Goal: Task Accomplishment & Management: Use online tool/utility

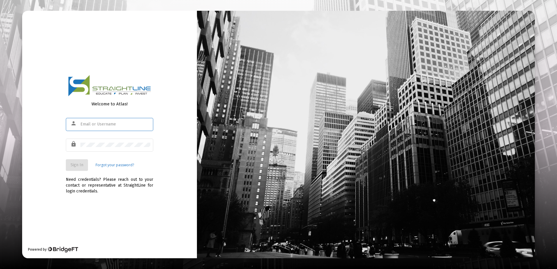
click at [96, 123] on input "text" at bounding box center [115, 124] width 70 height 5
type input "[EMAIL_ADDRESS][DOMAIN_NAME]"
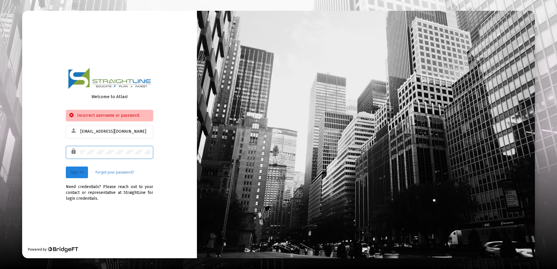
click at [79, 171] on span "Sign In" at bounding box center [77, 172] width 13 height 5
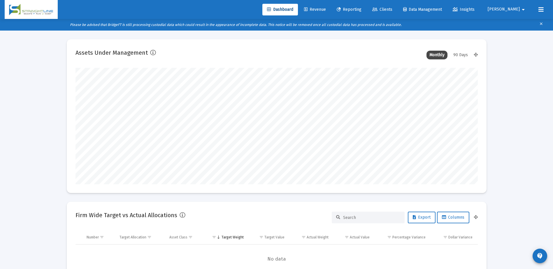
scroll to position [117, 402]
click at [397, 13] on link "Clients" at bounding box center [381, 10] width 29 height 12
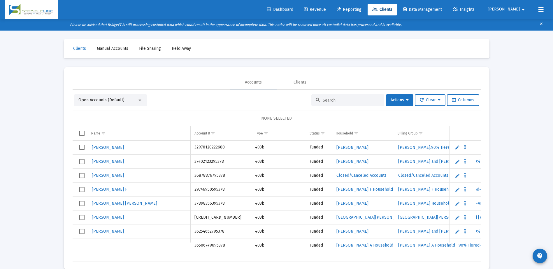
click at [341, 98] on input at bounding box center [351, 100] width 57 height 5
type input "[PERSON_NAME]"
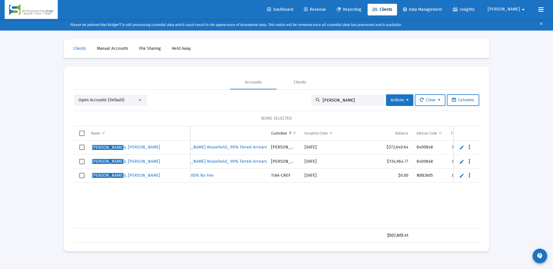
scroll to position [0, 277]
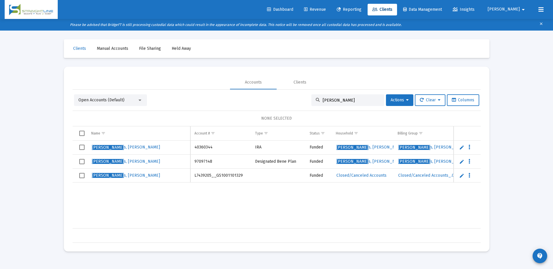
click at [333, 100] on input "[PERSON_NAME]" at bounding box center [351, 100] width 57 height 5
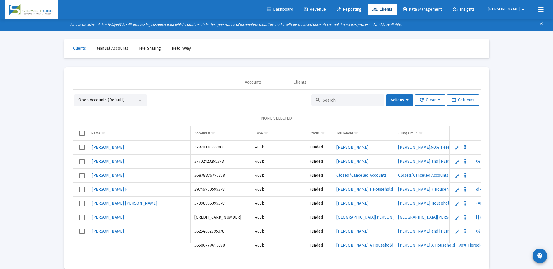
click at [361, 10] on span "Reporting" at bounding box center [349, 9] width 25 height 5
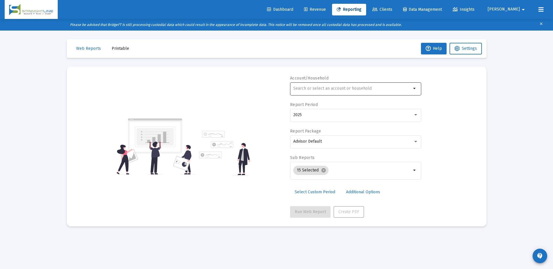
click at [317, 86] on input "text" at bounding box center [352, 88] width 118 height 5
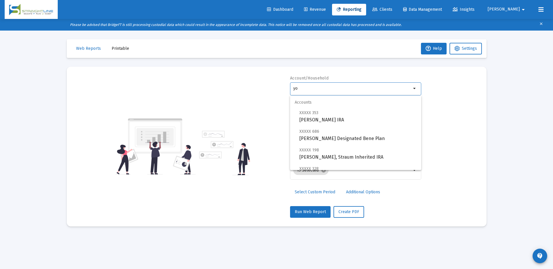
type input "y"
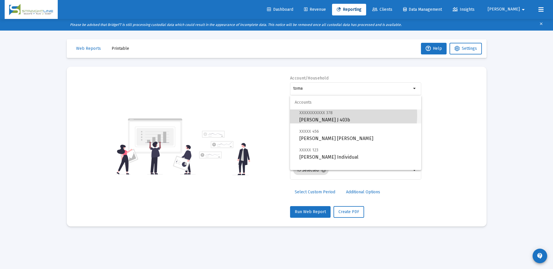
click at [330, 115] on span "XXXXXXXXXXX 378" at bounding box center [315, 112] width 33 height 5
type input "[PERSON_NAME] J 403b"
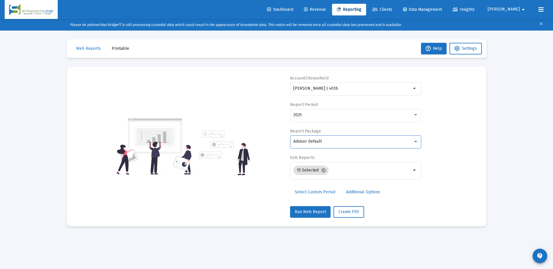
click at [317, 140] on span "Advisor Default" at bounding box center [307, 141] width 29 height 5
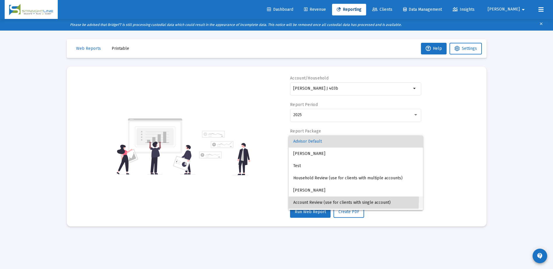
click at [318, 200] on span "Account Review (use for clients with single account)" at bounding box center [355, 203] width 125 height 12
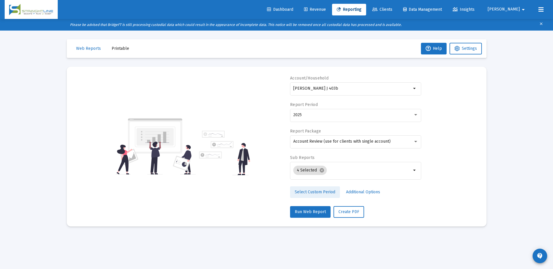
click at [327, 193] on span "Select Custom Period" at bounding box center [315, 192] width 41 height 5
click at [348, 114] on icon "Open calendar" at bounding box center [350, 115] width 6 height 6
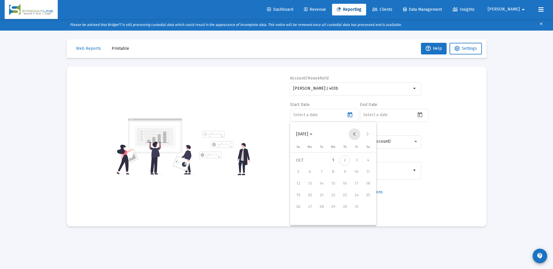
click at [352, 133] on button "Previous month" at bounding box center [354, 134] width 12 height 12
click at [358, 170] on div "5" at bounding box center [356, 172] width 10 height 10
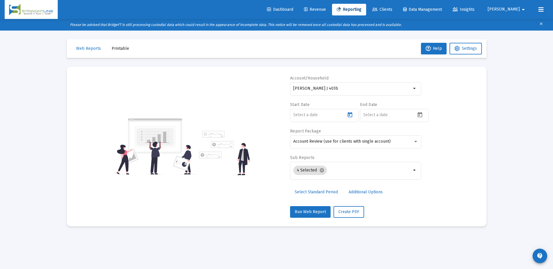
type input "[DATE]"
click at [420, 118] on icon "Open calendar" at bounding box center [420, 115] width 6 height 6
click at [423, 134] on button "Previous month" at bounding box center [424, 134] width 12 height 12
click at [428, 170] on div "5" at bounding box center [426, 172] width 10 height 10
type input "[DATE]"
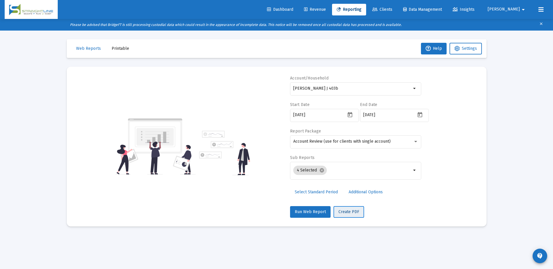
click at [347, 211] on span "Create PDF" at bounding box center [348, 211] width 21 height 5
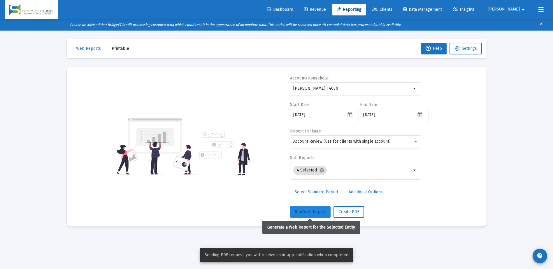
click at [320, 214] on button "Run Web Report" at bounding box center [310, 212] width 41 height 12
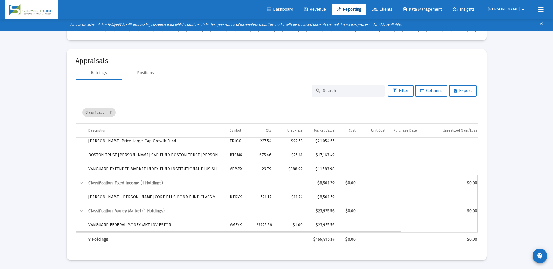
scroll to position [30, 0]
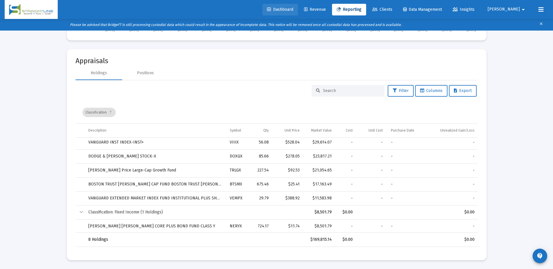
click at [293, 8] on span "Dashboard" at bounding box center [280, 9] width 26 height 5
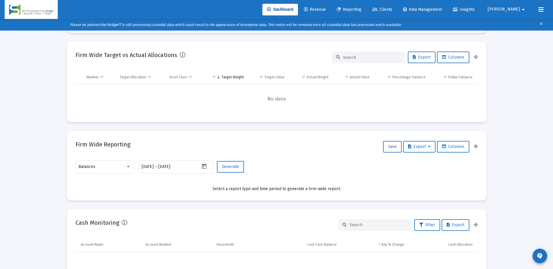
scroll to position [172, 0]
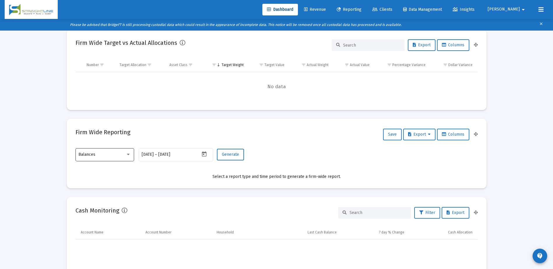
click at [127, 152] on div "Balances" at bounding box center [104, 154] width 52 height 14
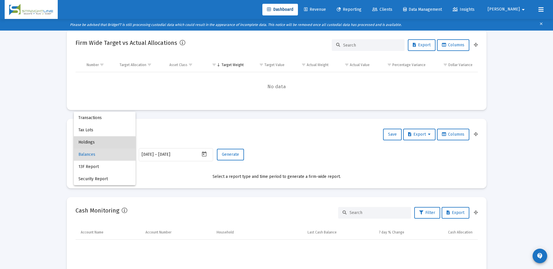
click at [100, 143] on span "Holdings" at bounding box center [104, 142] width 52 height 12
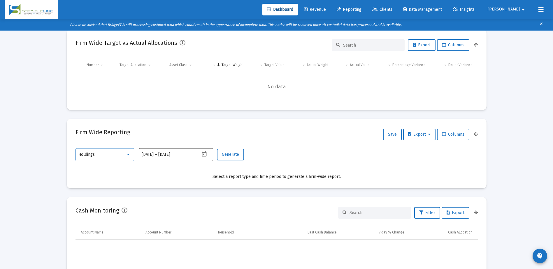
click at [169, 155] on input "[DATE]" at bounding box center [172, 154] width 28 height 5
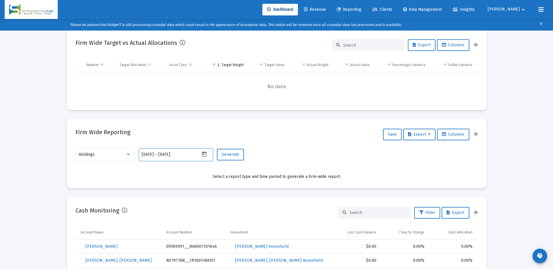
click at [205, 153] on icon "Open calendar" at bounding box center [204, 154] width 5 height 5
click at [207, 58] on button "Previous month" at bounding box center [203, 57] width 12 height 12
click at [203, 96] on div "5" at bounding box center [205, 94] width 10 height 10
type input "[DATE]"
click at [178, 154] on div at bounding box center [276, 134] width 553 height 269
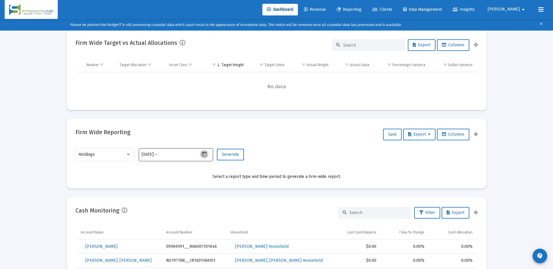
click at [201, 153] on icon "Open calendar" at bounding box center [204, 154] width 6 height 6
click at [201, 98] on button "5" at bounding box center [205, 95] width 12 height 12
type input "[DATE]"
click at [228, 155] on span "Generate" at bounding box center [230, 154] width 17 height 5
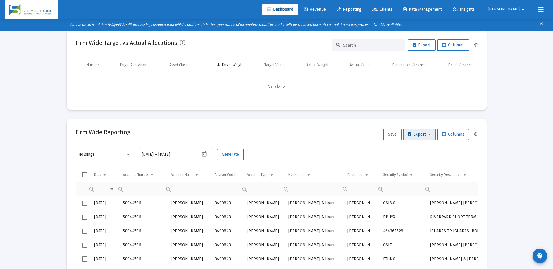
click at [418, 135] on span "Export" at bounding box center [419, 134] width 22 height 5
click at [417, 149] on button "Export All Rows" at bounding box center [421, 150] width 40 height 14
